Goal: Task Accomplishment & Management: Complete application form

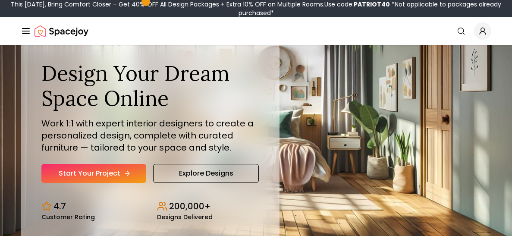
click at [110, 176] on link "Start Your Project" at bounding box center [93, 173] width 105 height 19
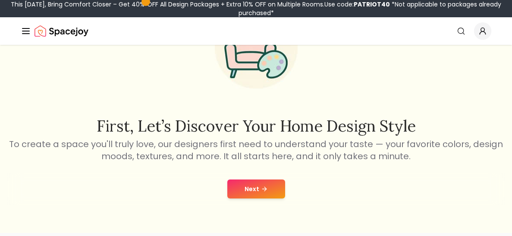
scroll to position [85, 0]
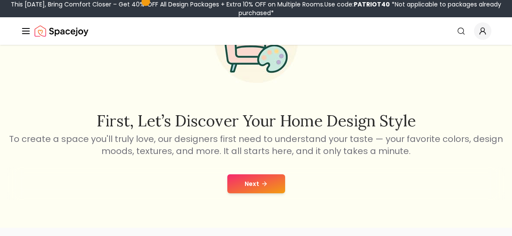
click at [110, 176] on div "Next" at bounding box center [256, 183] width 498 height 33
click at [245, 185] on button "Next" at bounding box center [256, 183] width 58 height 19
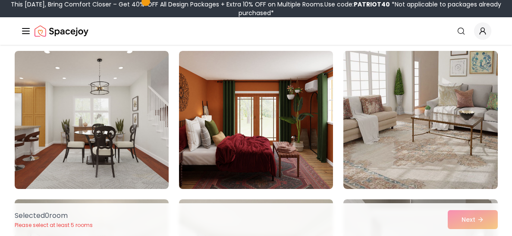
scroll to position [2145, 0]
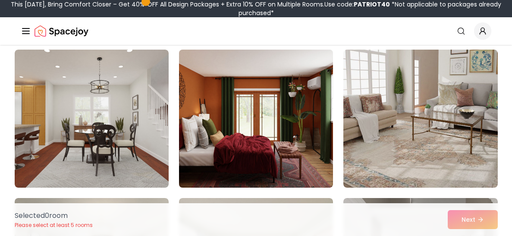
click at [261, 116] on img at bounding box center [256, 118] width 162 height 145
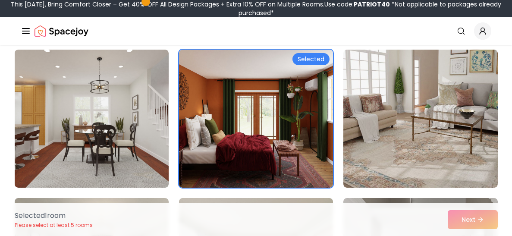
click at [478, 224] on div "Selected 1 room Please select at least 5 rooms Next" at bounding box center [256, 219] width 497 height 33
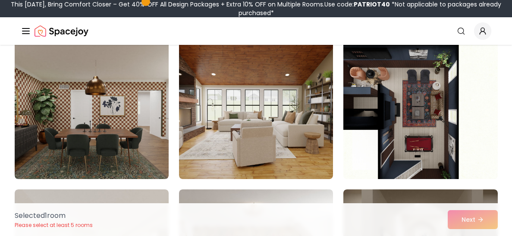
scroll to position [1558, 0]
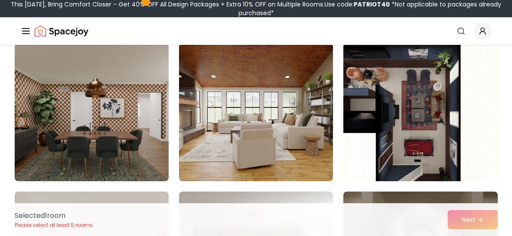
click at [425, 129] on img at bounding box center [421, 112] width 162 height 145
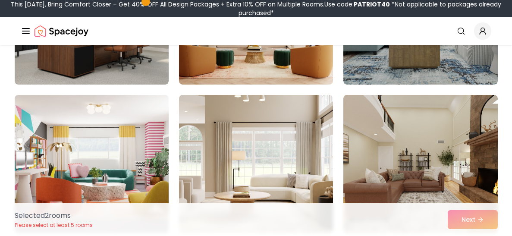
scroll to position [914, 0]
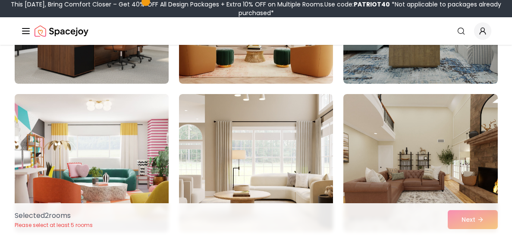
click at [132, 158] on img at bounding box center [92, 163] width 162 height 145
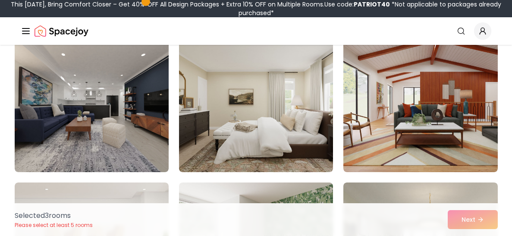
scroll to position [3649, 0]
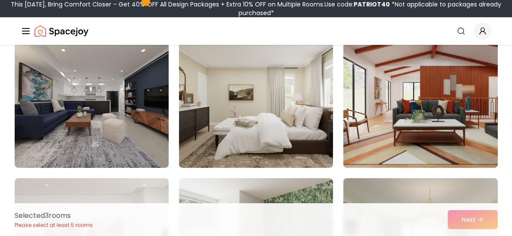
click at [418, 106] on img at bounding box center [421, 98] width 162 height 145
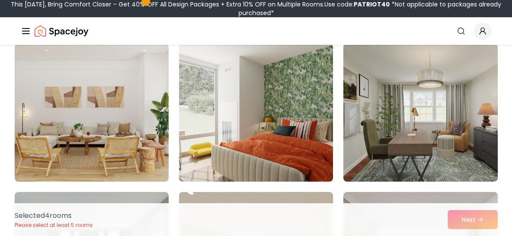
scroll to position [3785, 0]
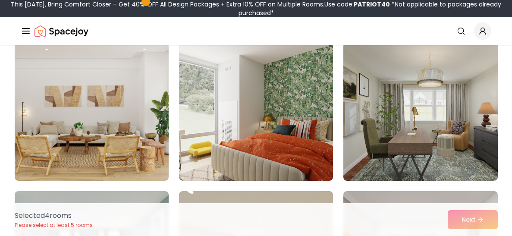
click at [299, 103] on img at bounding box center [256, 112] width 154 height 138
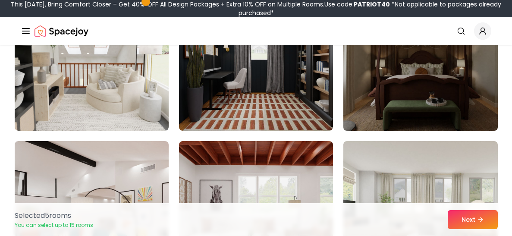
scroll to position [4132, 0]
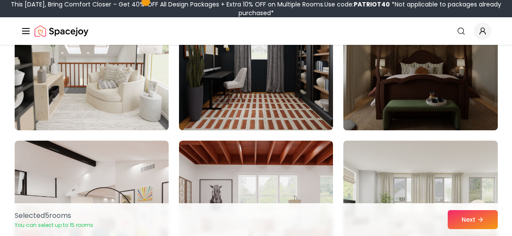
click at [398, 91] on img at bounding box center [421, 61] width 162 height 145
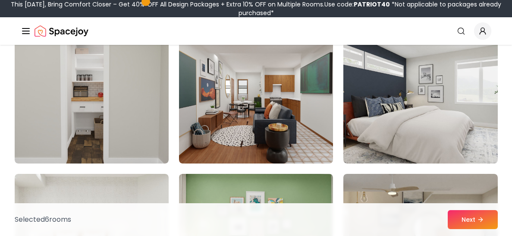
scroll to position [4705, 0]
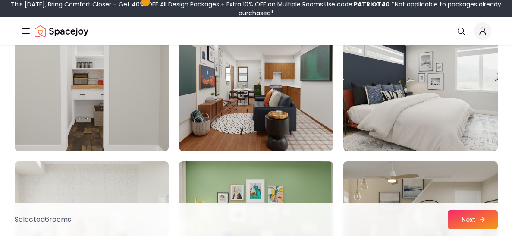
click at [475, 216] on button "Next" at bounding box center [473, 219] width 50 height 19
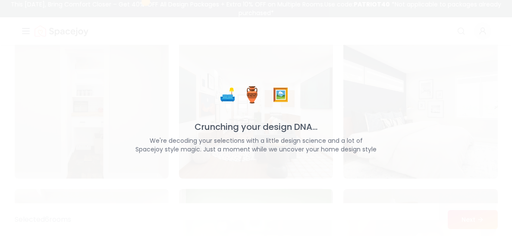
scroll to position [4732, 0]
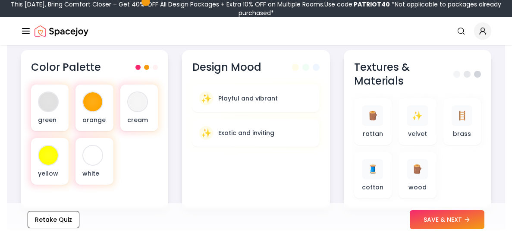
scroll to position [324, 0]
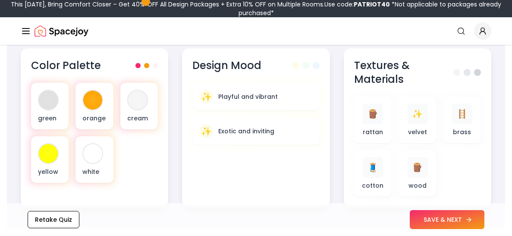
click at [433, 217] on button "SAVE & NEXT" at bounding box center [447, 219] width 75 height 19
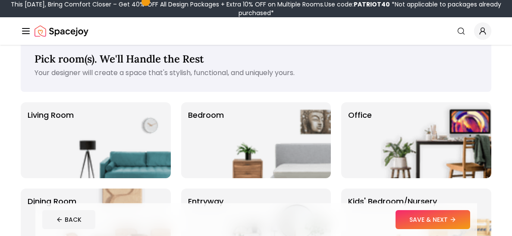
scroll to position [18, 0]
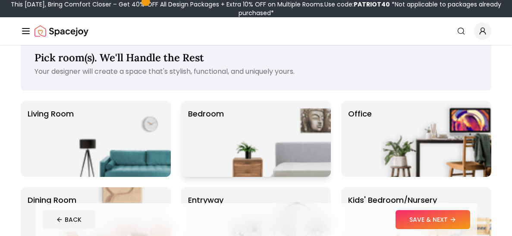
click at [272, 129] on img at bounding box center [275, 139] width 110 height 76
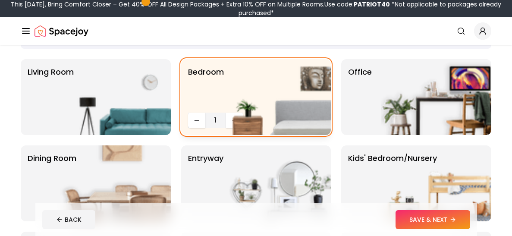
scroll to position [61, 0]
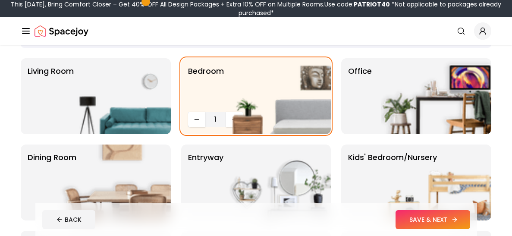
click at [419, 220] on button "SAVE & NEXT" at bounding box center [433, 219] width 75 height 19
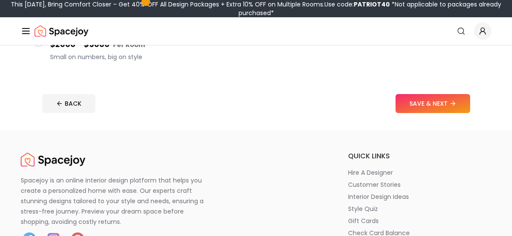
scroll to position [274, 0]
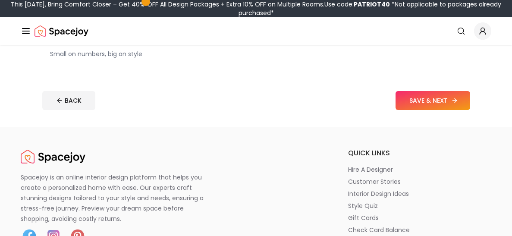
click at [444, 105] on button "SAVE & NEXT" at bounding box center [433, 100] width 75 height 19
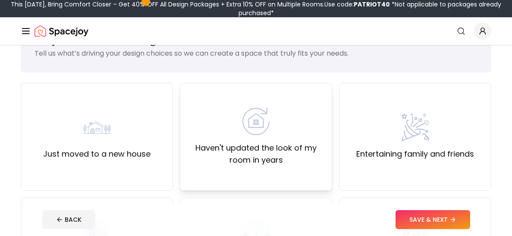
scroll to position [35, 0]
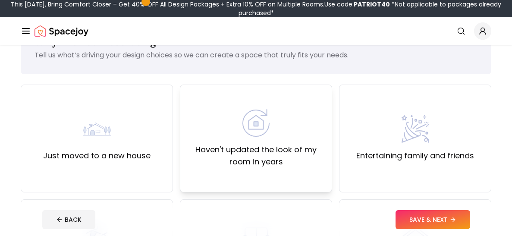
click at [274, 135] on div "Haven't updated the look of my room in years" at bounding box center [256, 138] width 138 height 59
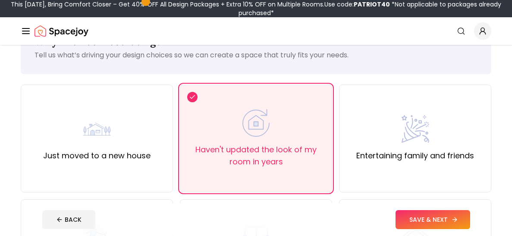
click at [417, 217] on button "SAVE & NEXT" at bounding box center [433, 219] width 75 height 19
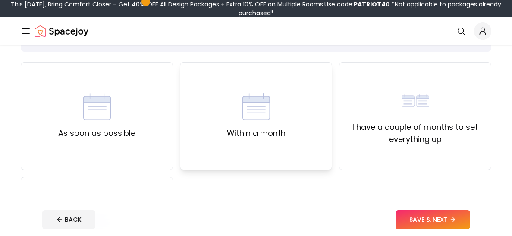
scroll to position [58, 0]
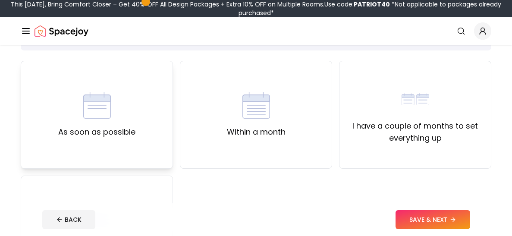
click at [126, 138] on div "As soon as possible" at bounding box center [97, 115] width 152 height 108
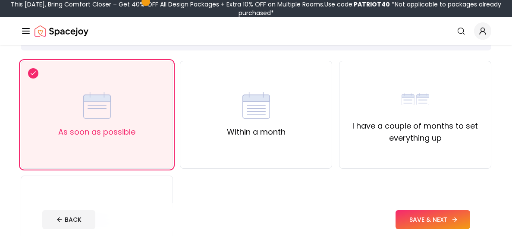
click at [414, 215] on button "SAVE & NEXT" at bounding box center [433, 219] width 75 height 19
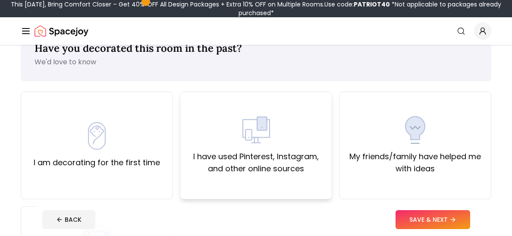
scroll to position [25, 0]
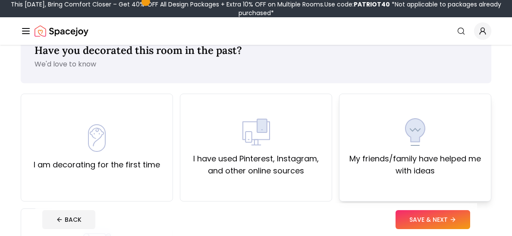
click at [355, 147] on div "My friends/family have helped me with ideas" at bounding box center [415, 147] width 138 height 59
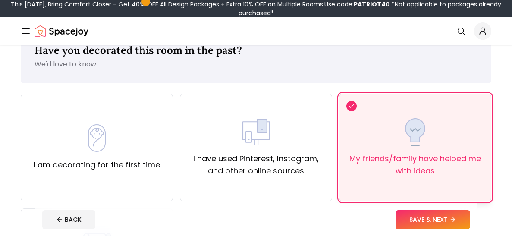
click at [392, 175] on label "My friends/family have helped me with ideas" at bounding box center [415, 165] width 138 height 24
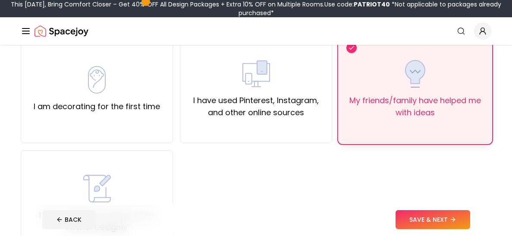
scroll to position [84, 0]
click at [269, 92] on div "I have used Pinterest, Instagram, and other online sources" at bounding box center [256, 89] width 138 height 59
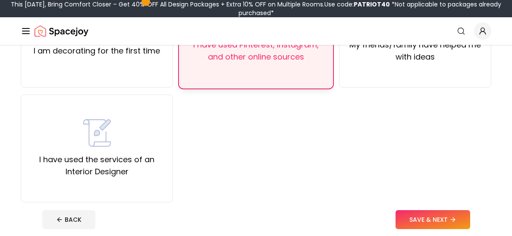
scroll to position [140, 0]
click at [428, 212] on button "SAVE & NEXT" at bounding box center [433, 219] width 75 height 19
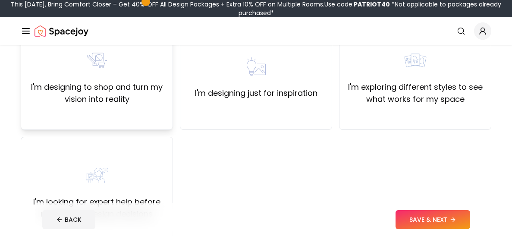
scroll to position [97, 0]
click at [271, 91] on label "I'm designing just for inspiration" at bounding box center [256, 94] width 123 height 12
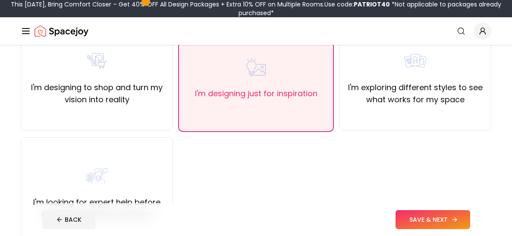
click at [450, 221] on button "SAVE & NEXT" at bounding box center [433, 219] width 75 height 19
